Goal: Task Accomplishment & Management: Manage account settings

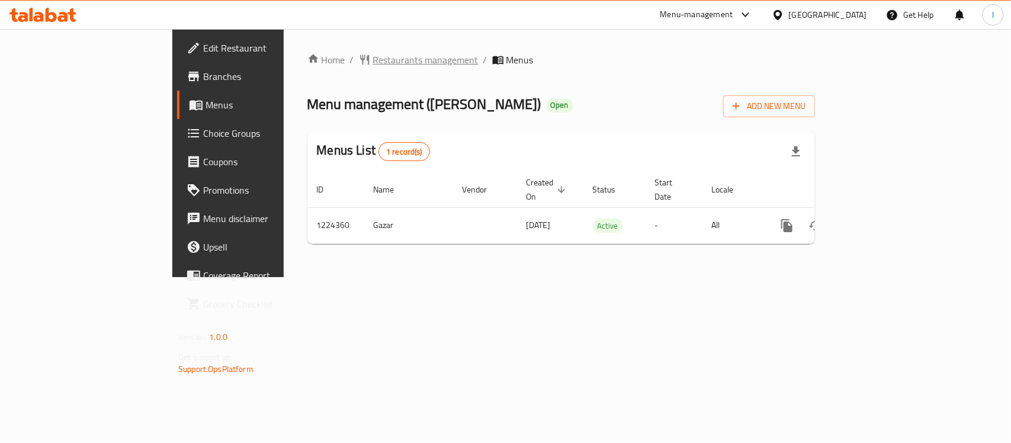
click at [373, 62] on span "Restaurants management" at bounding box center [425, 60] width 105 height 14
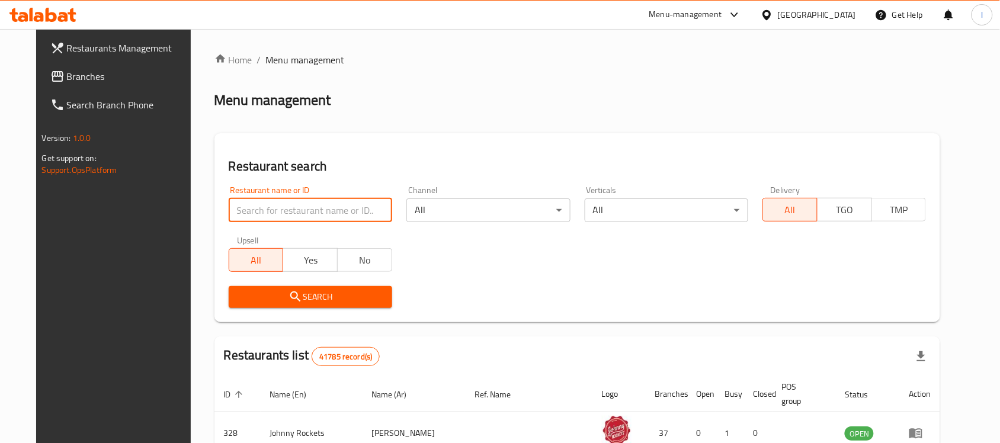
click at [251, 208] on input "search" at bounding box center [310, 210] width 163 height 24
paste input "674936"
type input "674936"
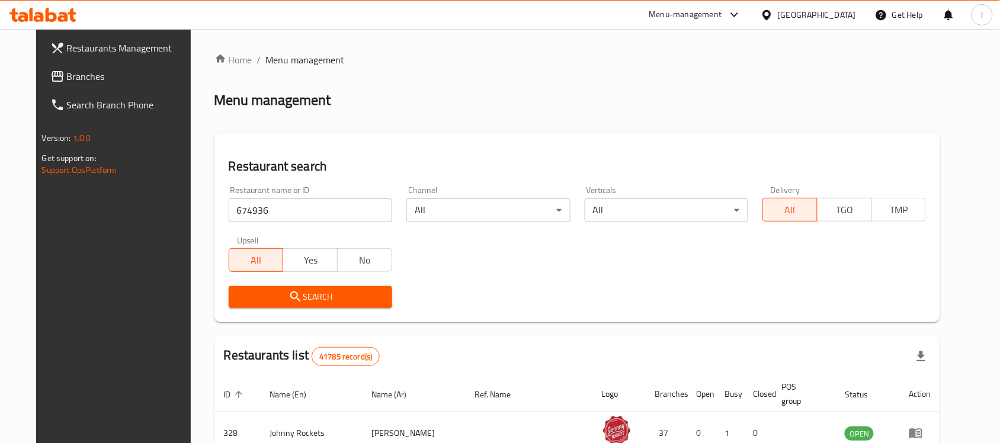
click at [323, 290] on span "Search" at bounding box center [310, 297] width 144 height 15
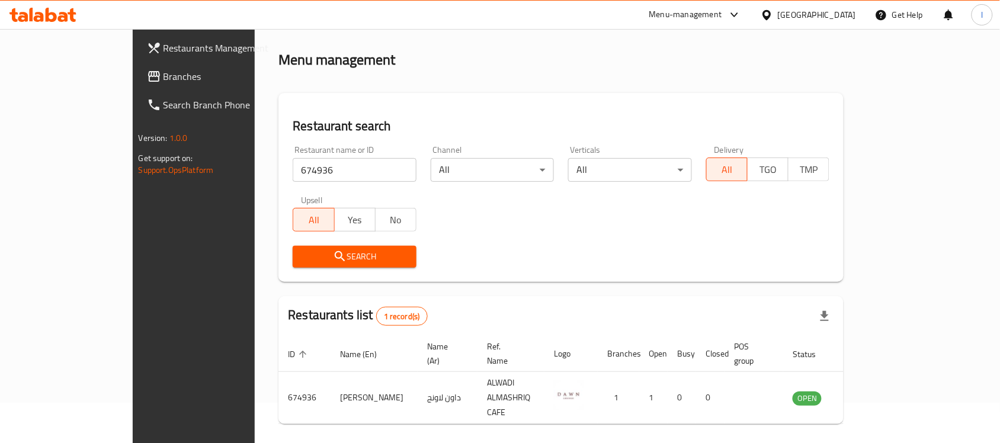
scroll to position [62, 0]
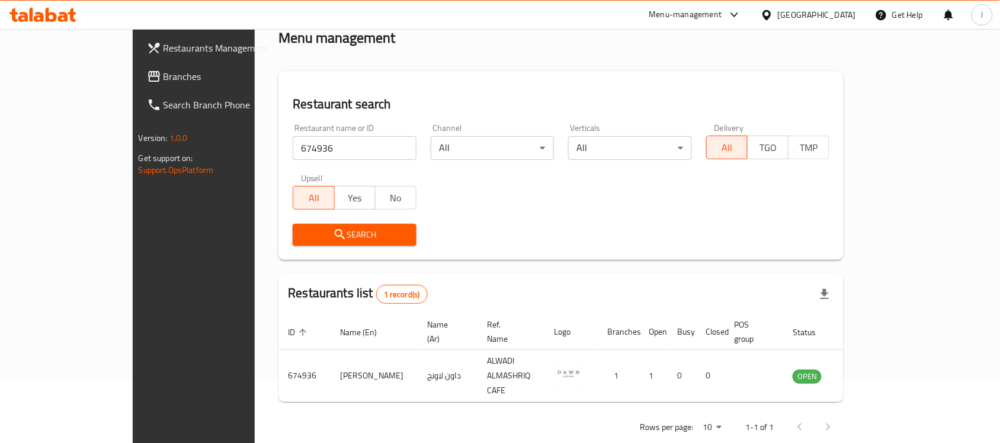
click at [137, 69] on link "Branches" at bounding box center [218, 76] width 162 height 28
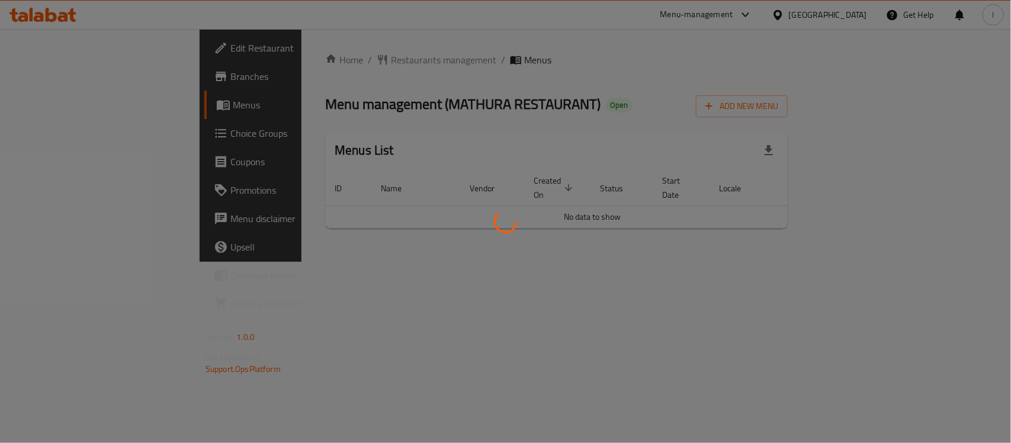
click at [295, 45] on div at bounding box center [505, 221] width 1011 height 443
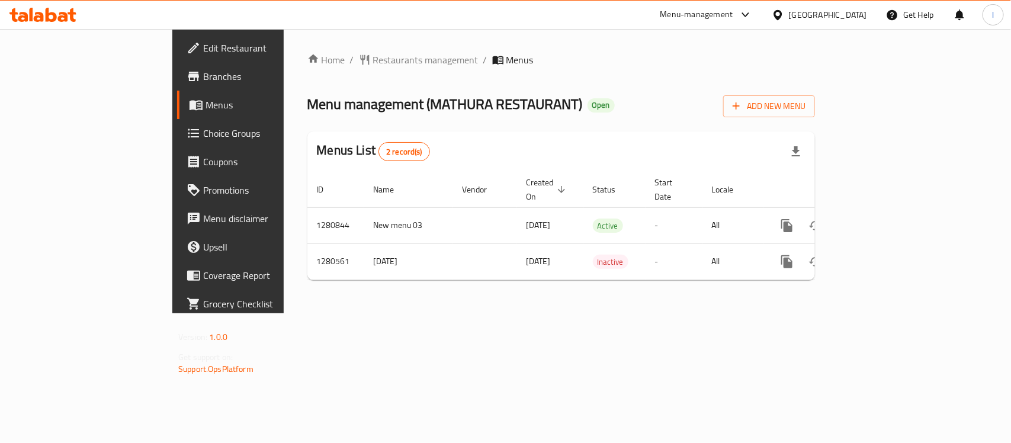
click at [373, 57] on span "Restaurants management" at bounding box center [425, 60] width 105 height 14
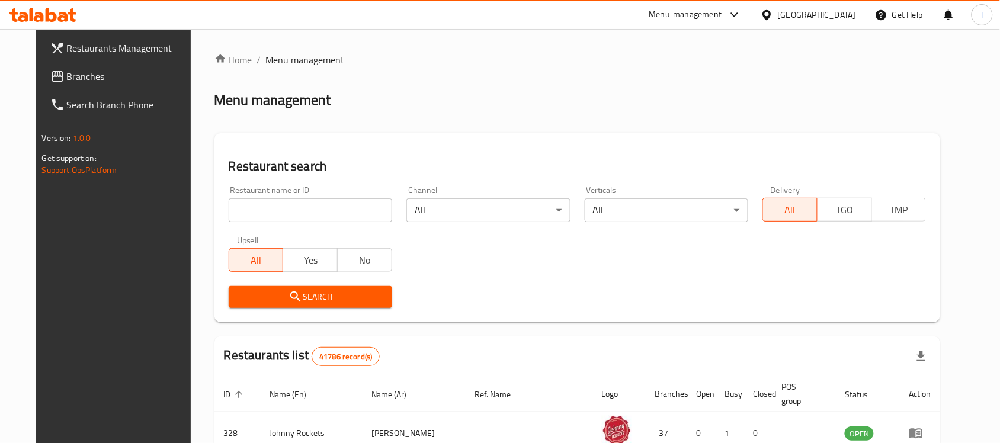
click at [285, 206] on div at bounding box center [500, 221] width 1000 height 443
click at [264, 208] on input "search" at bounding box center [310, 210] width 163 height 24
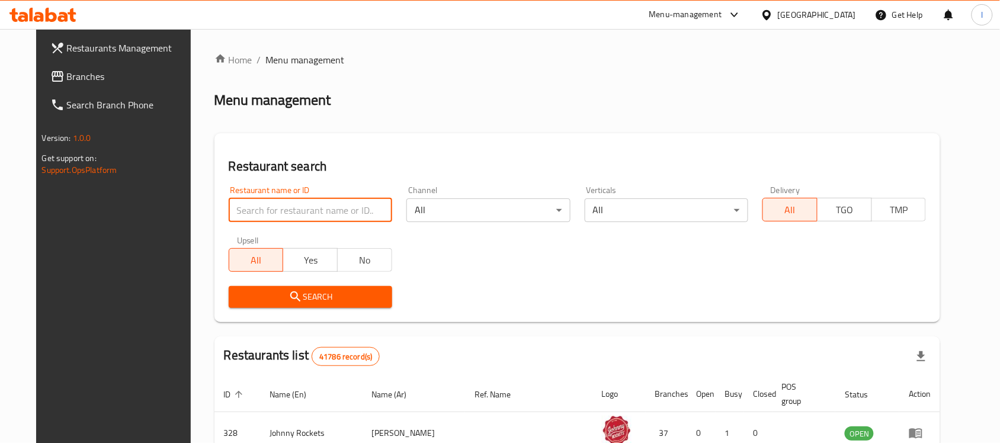
paste input "693891"
type input "693891"
click button "Search" at bounding box center [310, 297] width 163 height 22
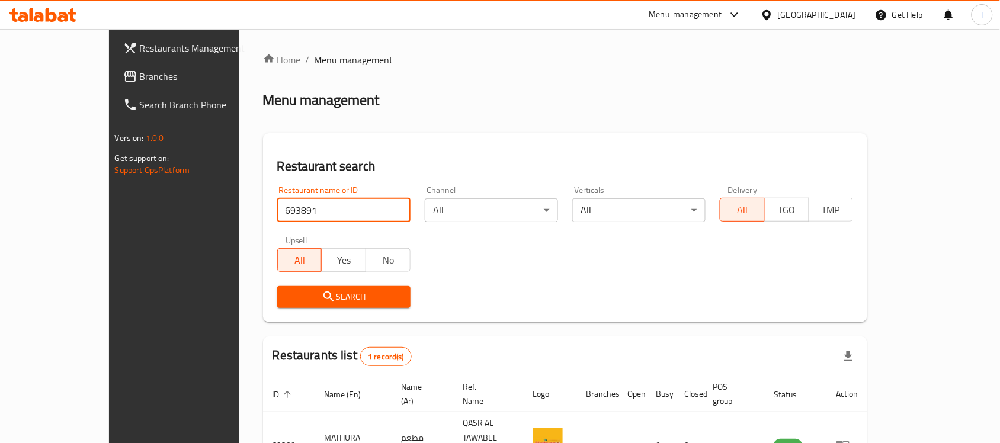
scroll to position [62, 0]
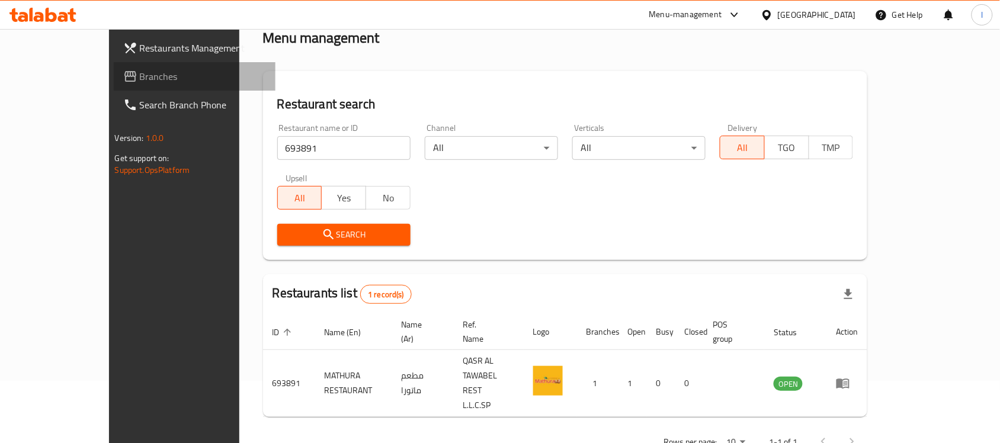
click at [140, 78] on span "Branches" at bounding box center [203, 76] width 127 height 14
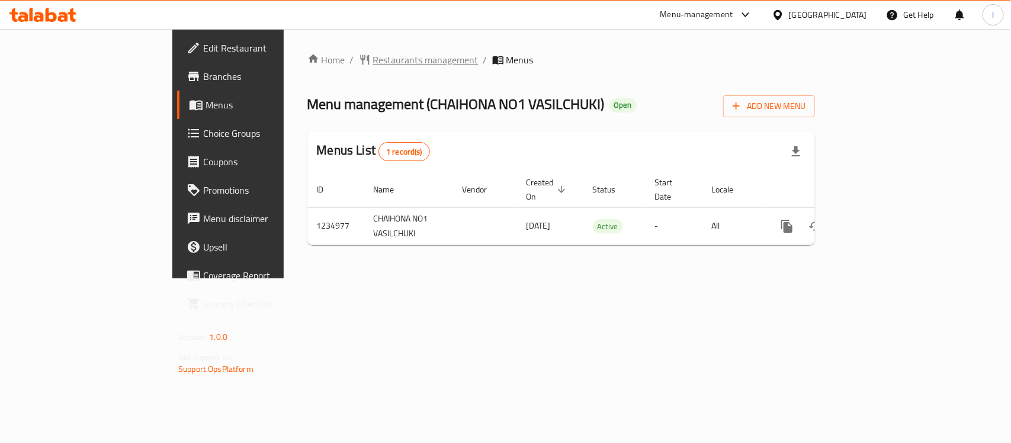
click at [373, 54] on span "Restaurants management" at bounding box center [425, 60] width 105 height 14
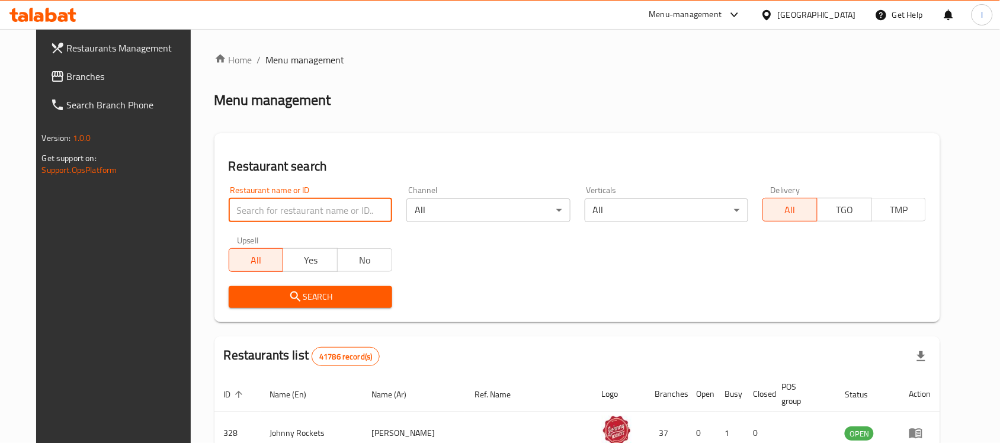
click at [246, 211] on input "search" at bounding box center [310, 210] width 163 height 24
paste input "678528"
type input "678528"
click button "Search" at bounding box center [310, 297] width 163 height 22
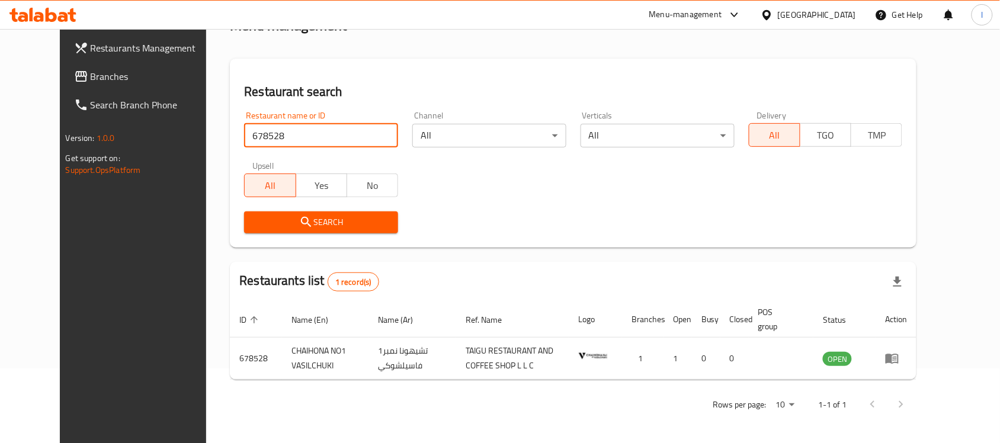
scroll to position [75, 0]
click at [65, 86] on link "Branches" at bounding box center [146, 76] width 162 height 28
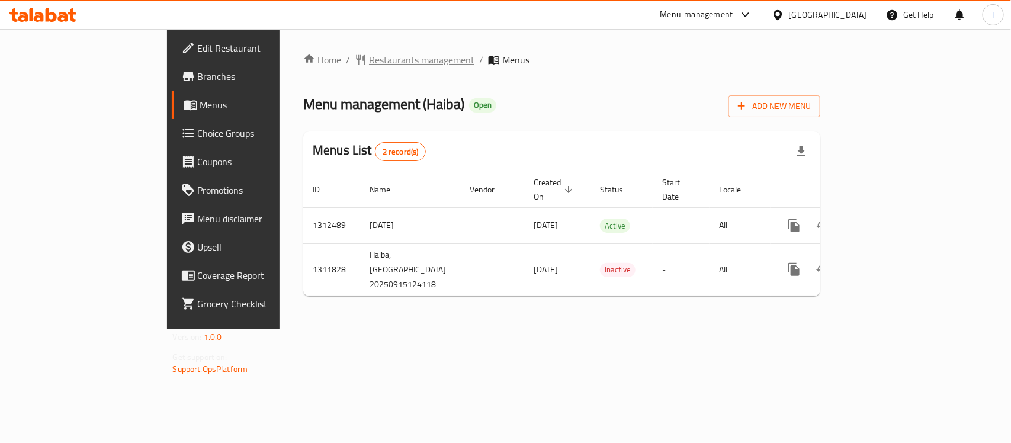
click at [369, 54] on span "Restaurants management" at bounding box center [421, 60] width 105 height 14
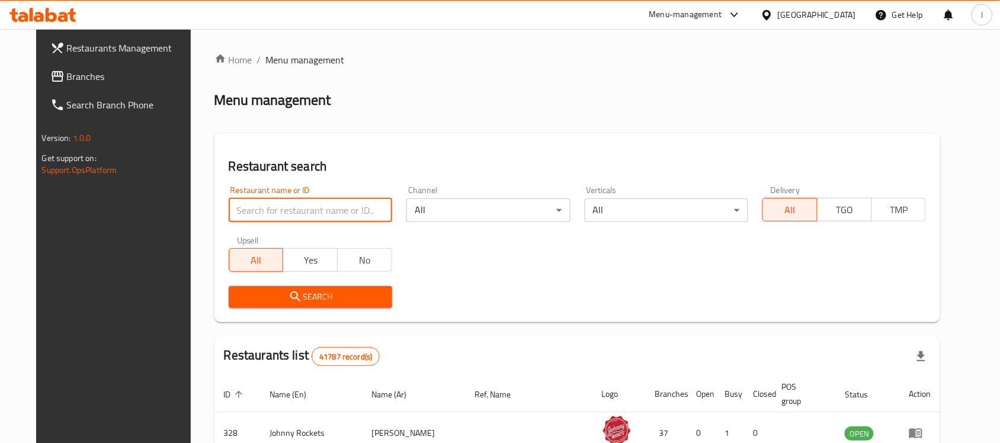
click at [271, 204] on input "search" at bounding box center [310, 210] width 163 height 24
paste input "705959"
type input "705959"
click button "Search" at bounding box center [310, 297] width 163 height 22
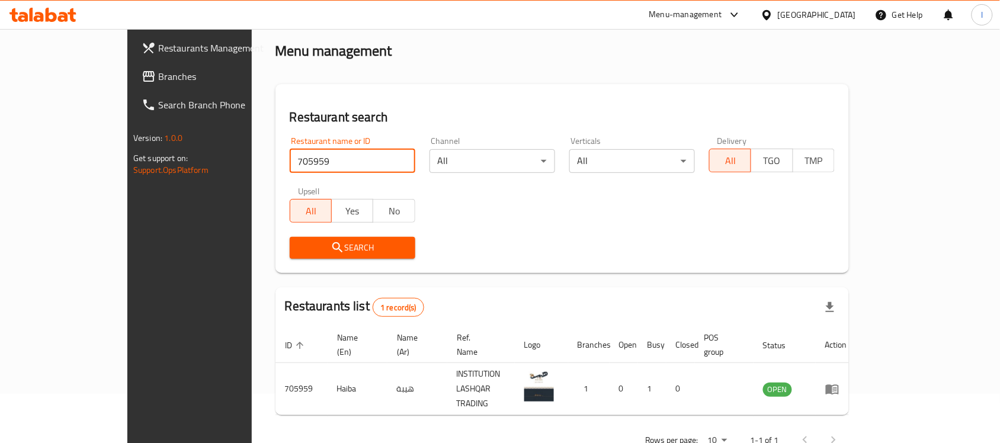
scroll to position [62, 0]
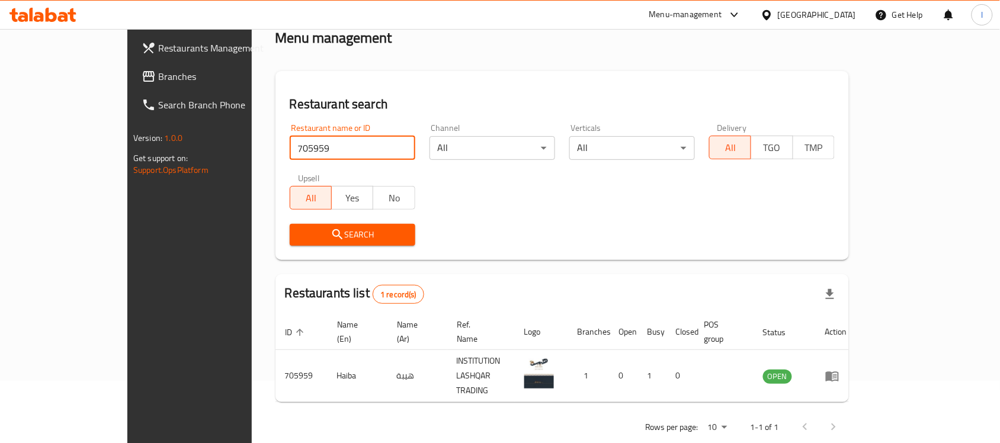
click at [158, 75] on span "Branches" at bounding box center [221, 76] width 127 height 14
